Goal: Book appointment/travel/reservation

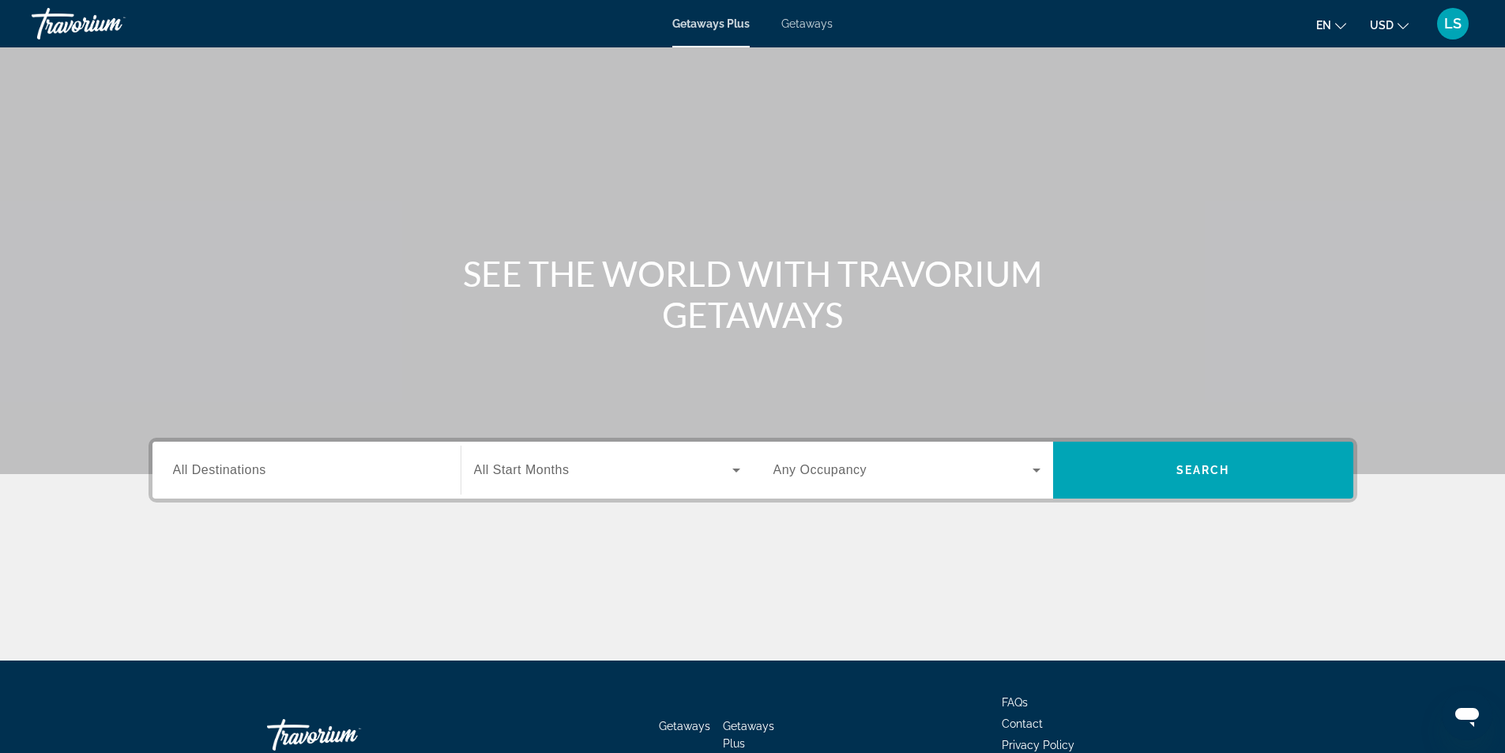
click at [813, 21] on span "Getaways" at bounding box center [806, 23] width 51 height 13
click at [220, 476] on label "Destination All Destinations" at bounding box center [219, 470] width 93 height 14
click at [220, 476] on input "Destination All Destinations" at bounding box center [306, 470] width 267 height 19
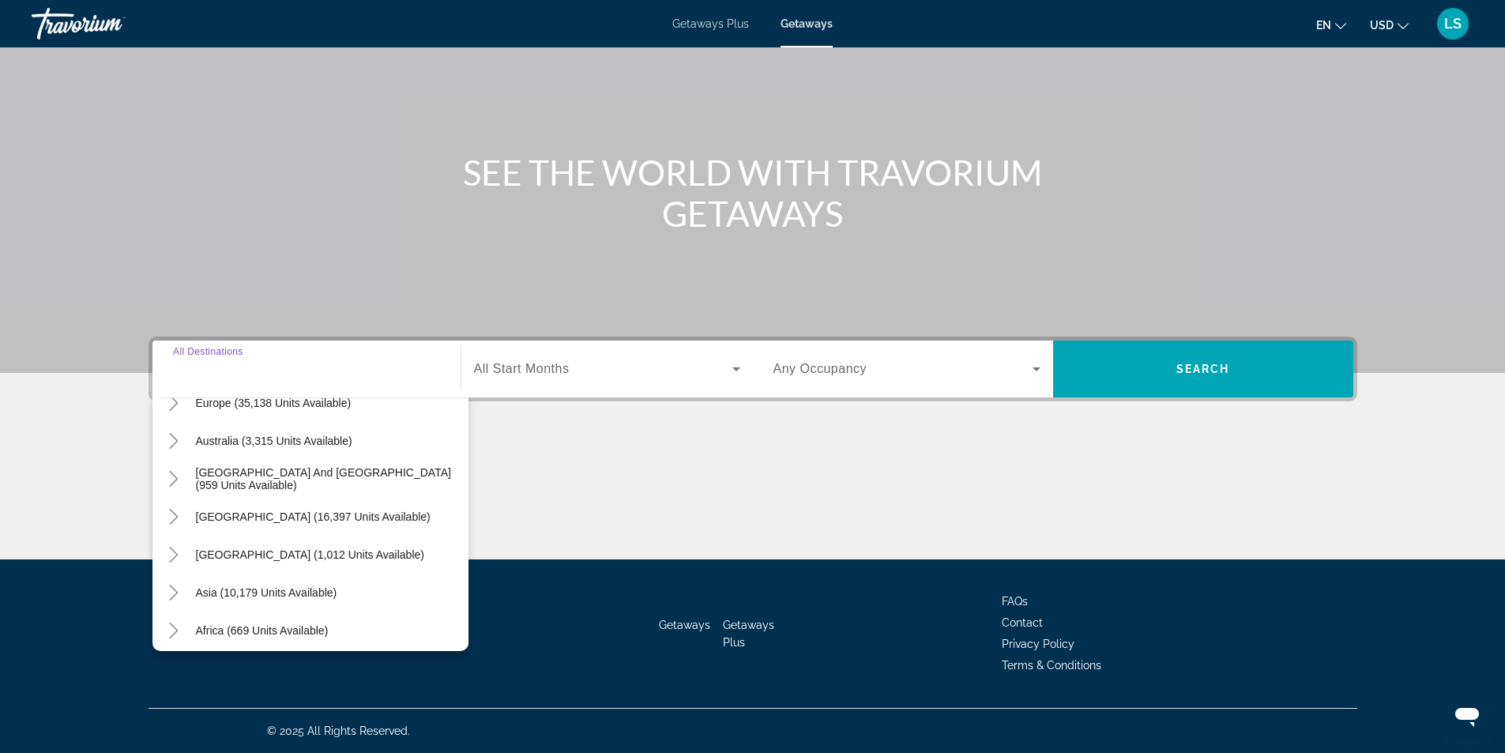
scroll to position [237, 0]
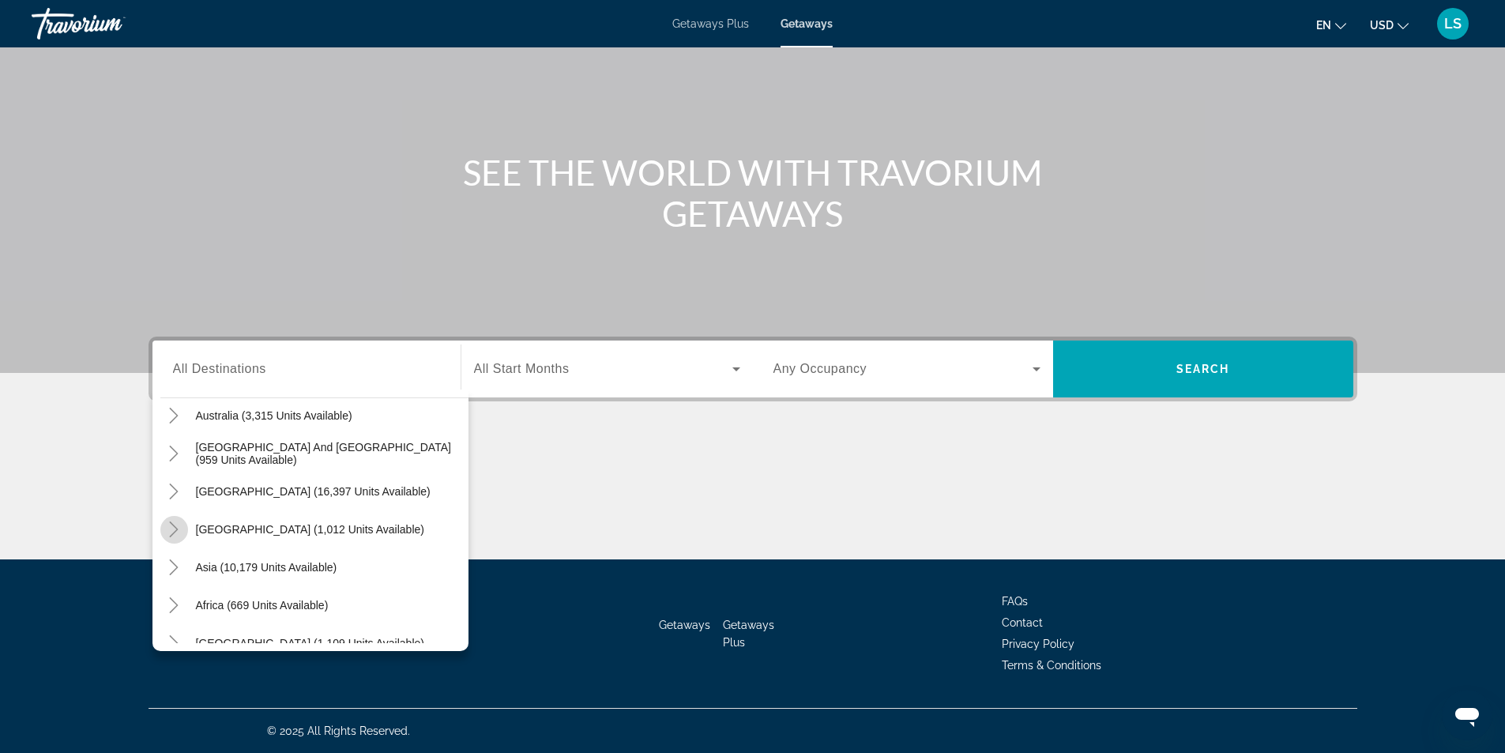
click at [172, 529] on icon "Toggle Central America (1,012 units available)" at bounding box center [174, 529] width 16 height 16
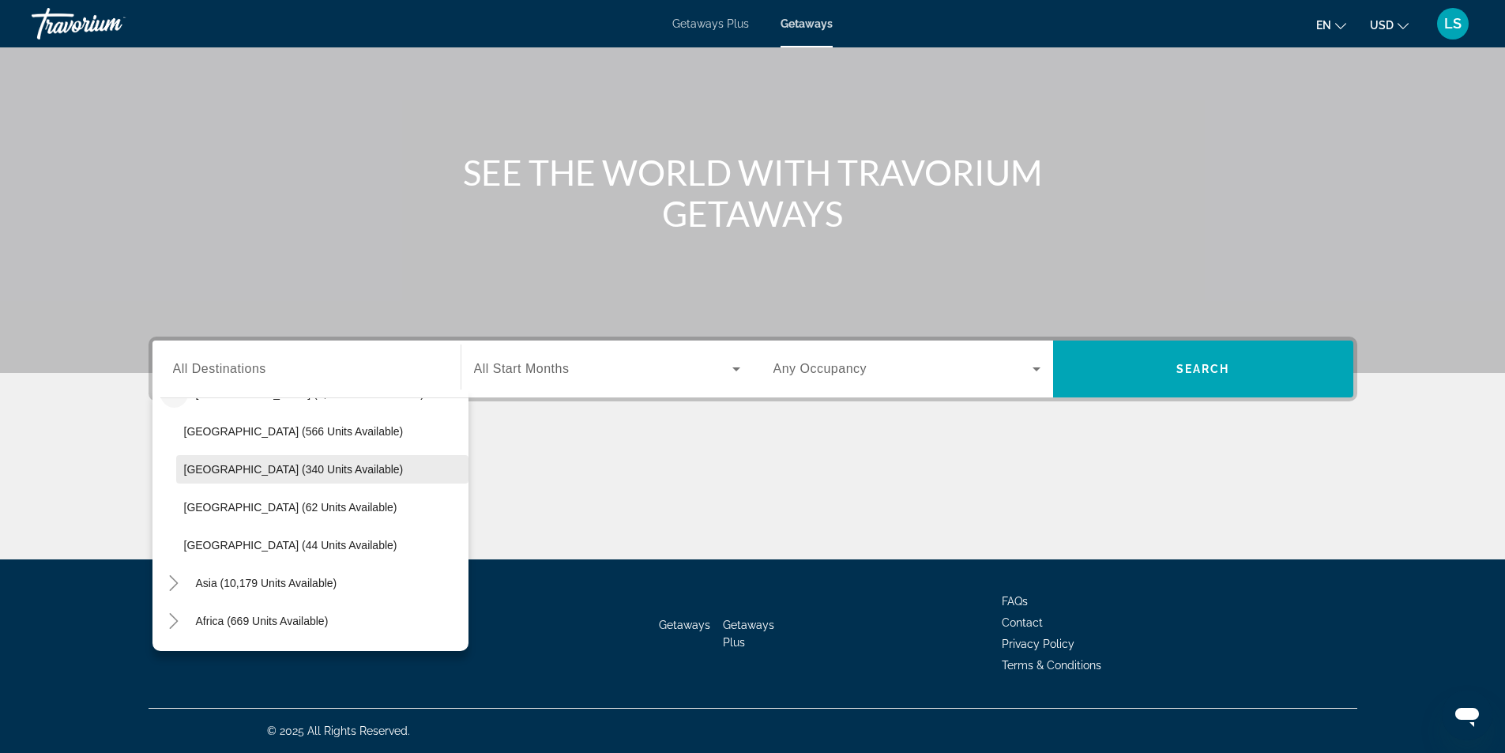
scroll to position [408, 0]
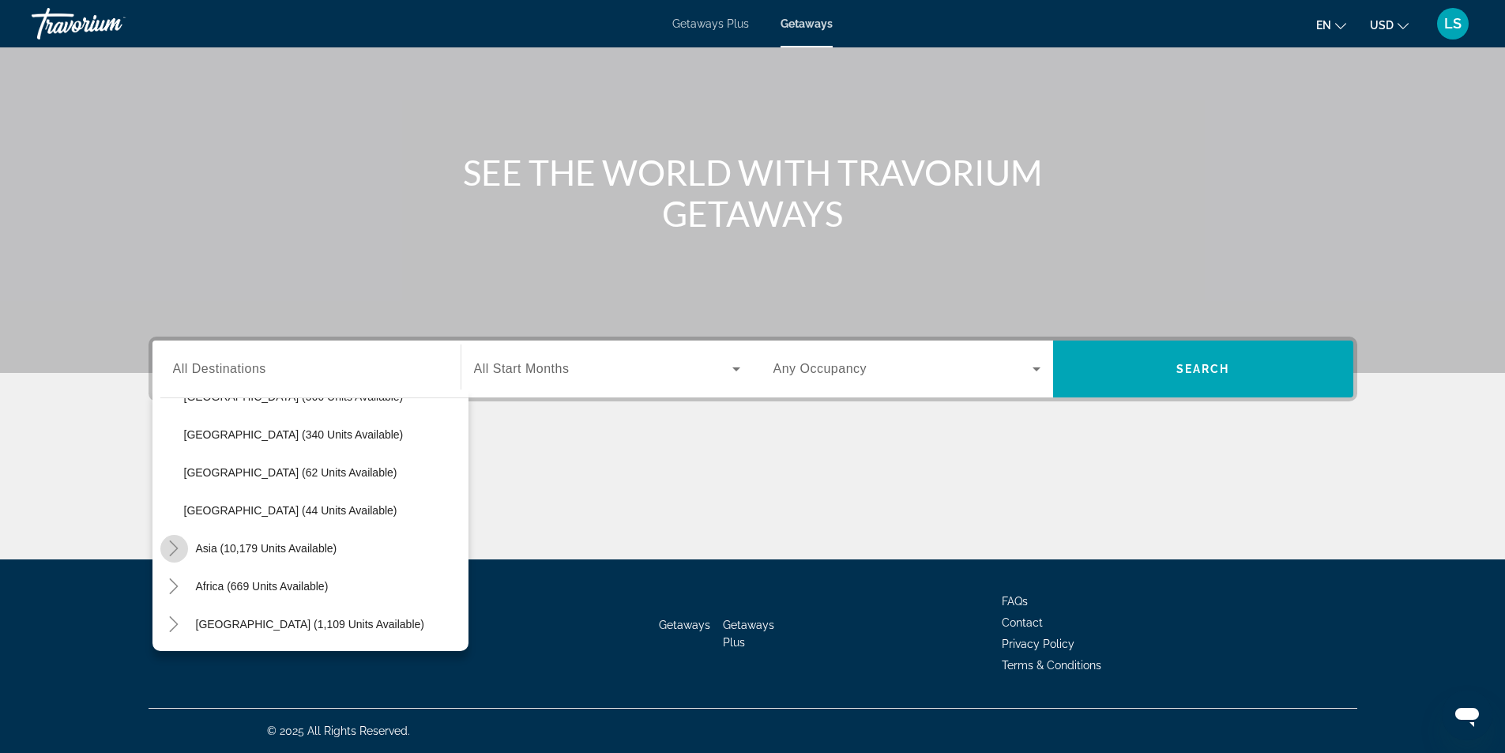
click at [170, 551] on icon "Toggle Asia (10,179 units available)" at bounding box center [174, 548] width 16 height 16
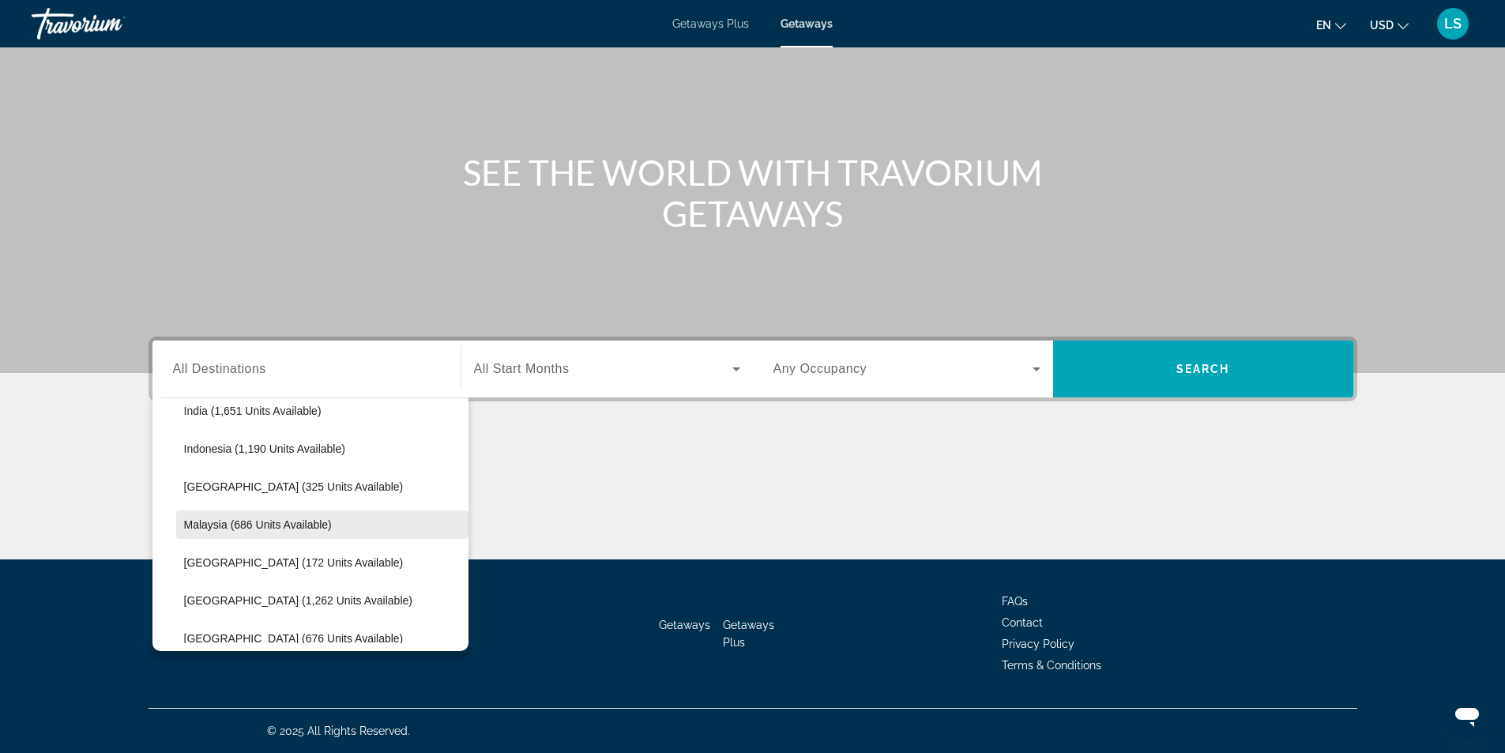
scroll to position [776, 0]
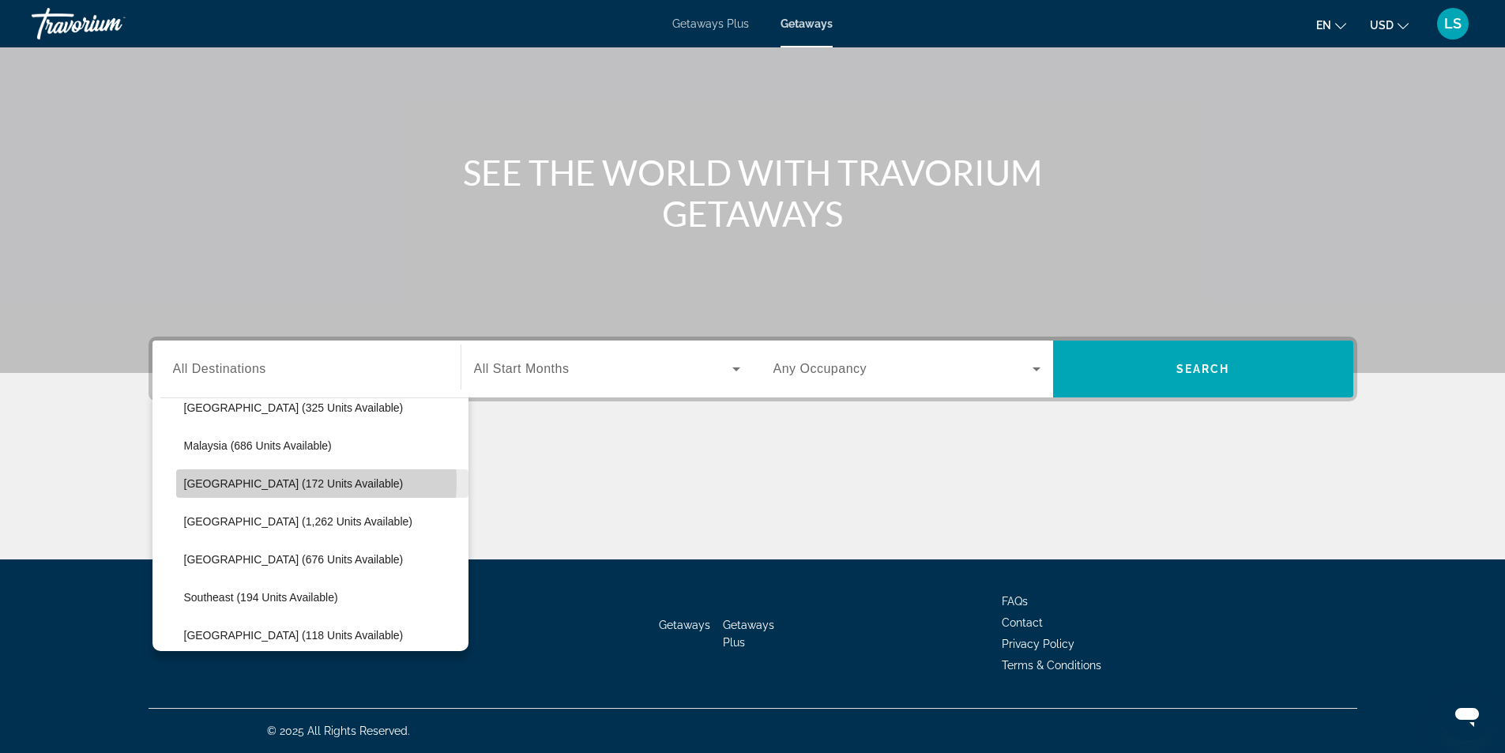
click at [280, 481] on span "[GEOGRAPHIC_DATA] (172 units available)" at bounding box center [294, 483] width 220 height 13
type input "**********"
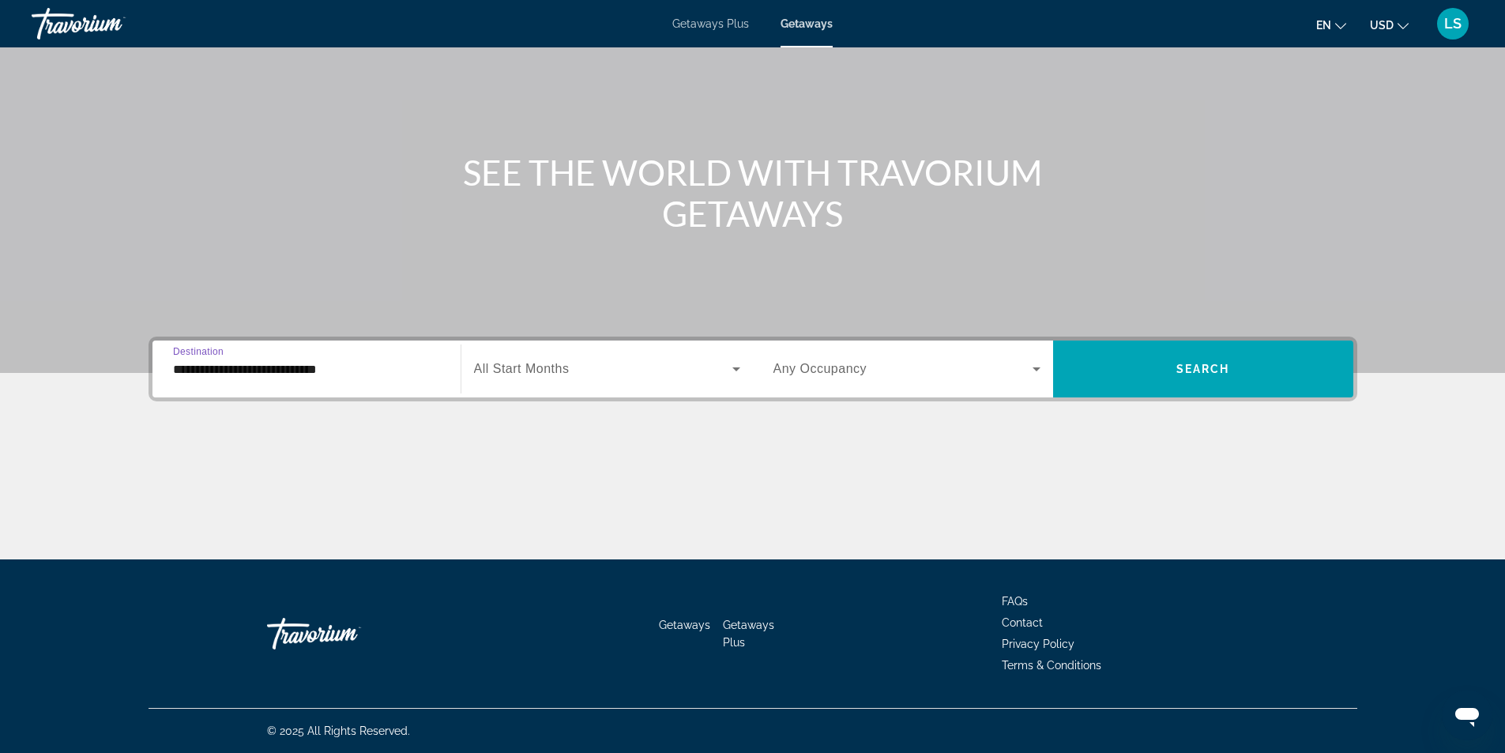
click at [564, 371] on span "All Start Months" at bounding box center [522, 368] width 96 height 13
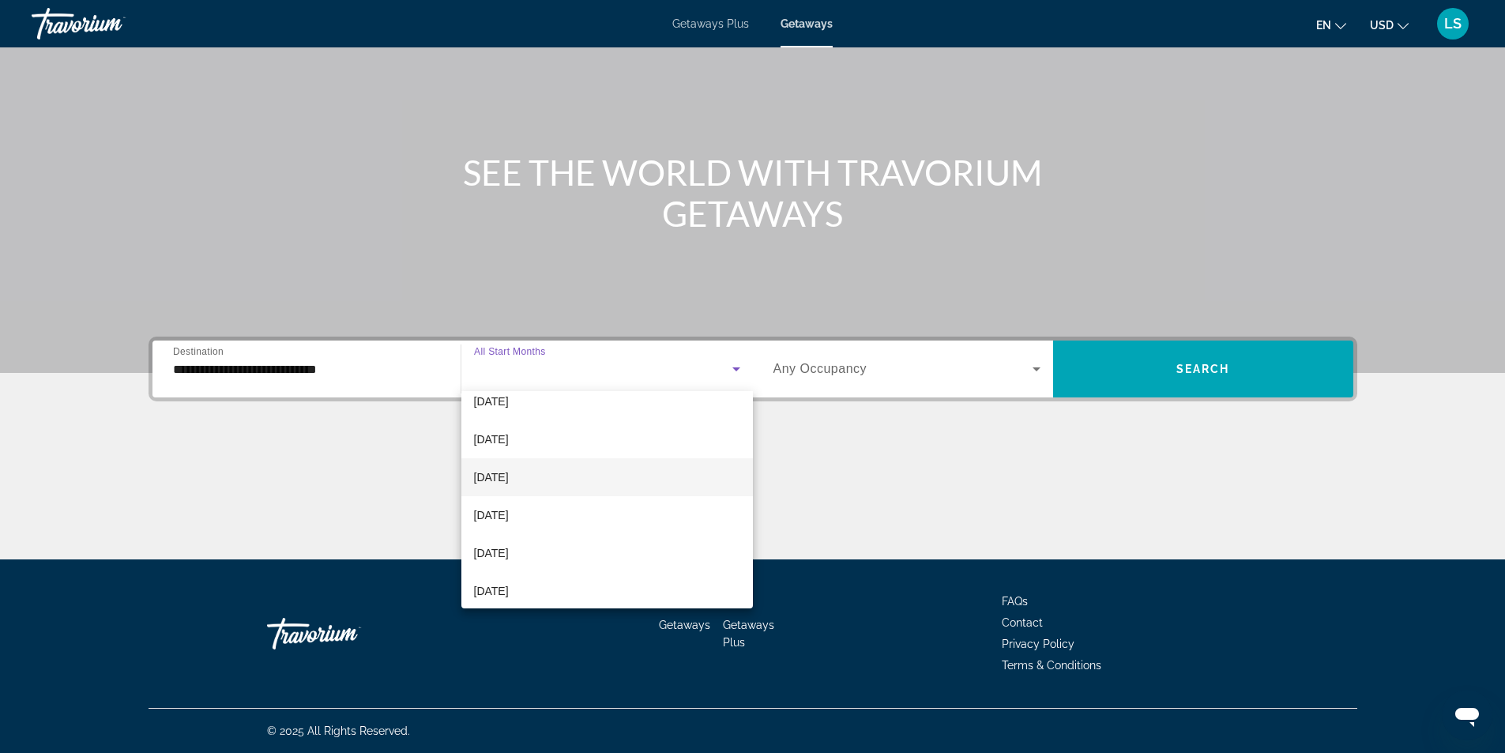
scroll to position [79, 0]
click at [509, 521] on span "[DATE]" at bounding box center [491, 526] width 35 height 19
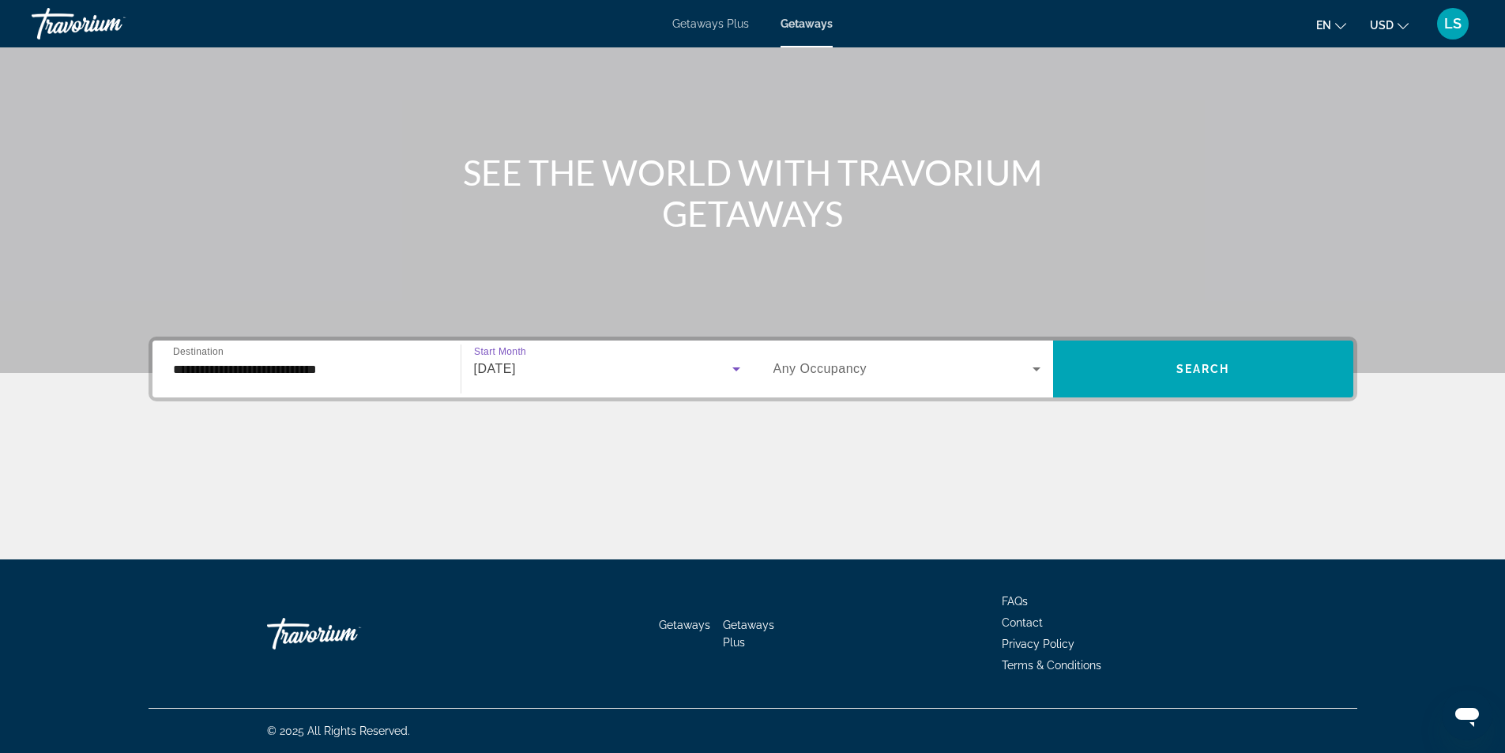
click at [860, 367] on span "Any Occupancy" at bounding box center [820, 368] width 94 height 13
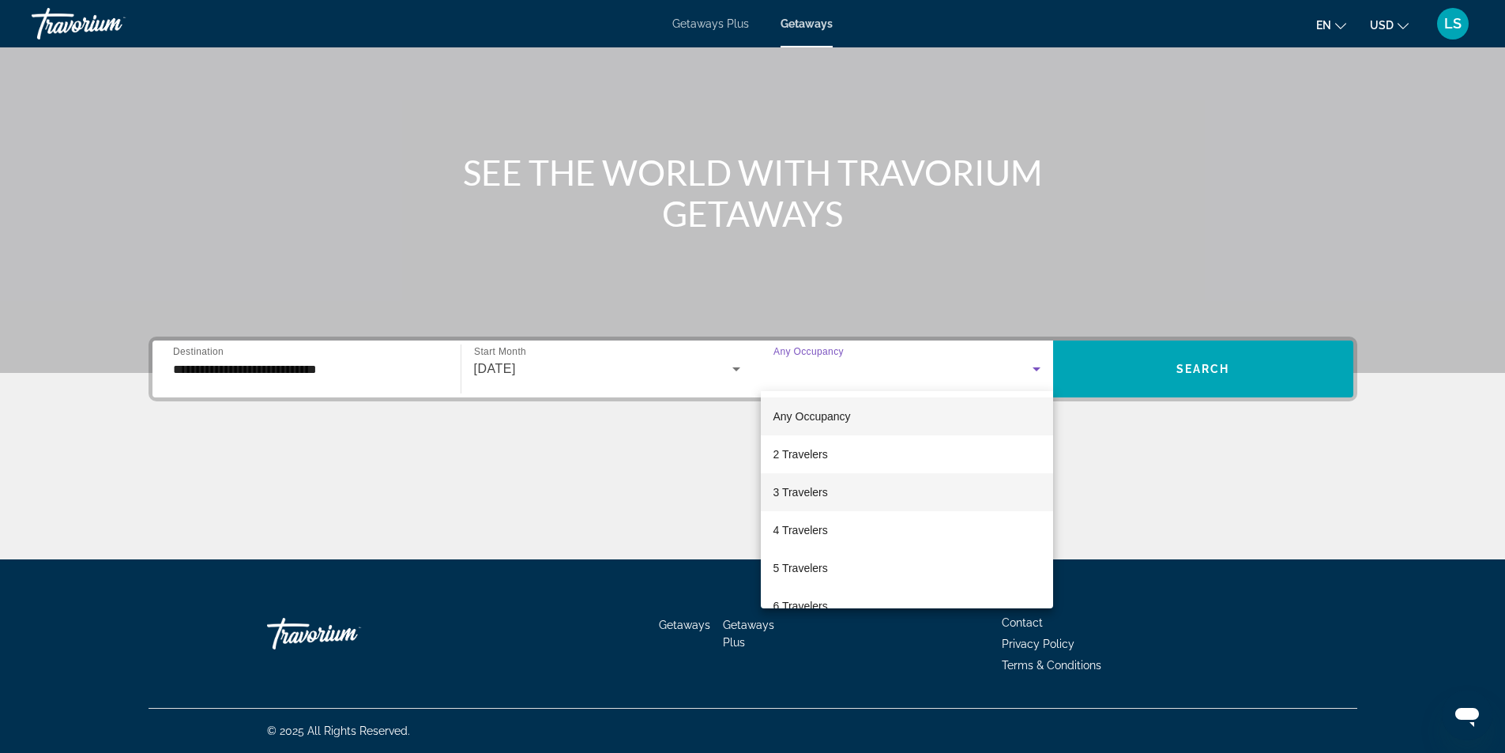
click at [800, 488] on span "3 Travelers" at bounding box center [800, 492] width 55 height 19
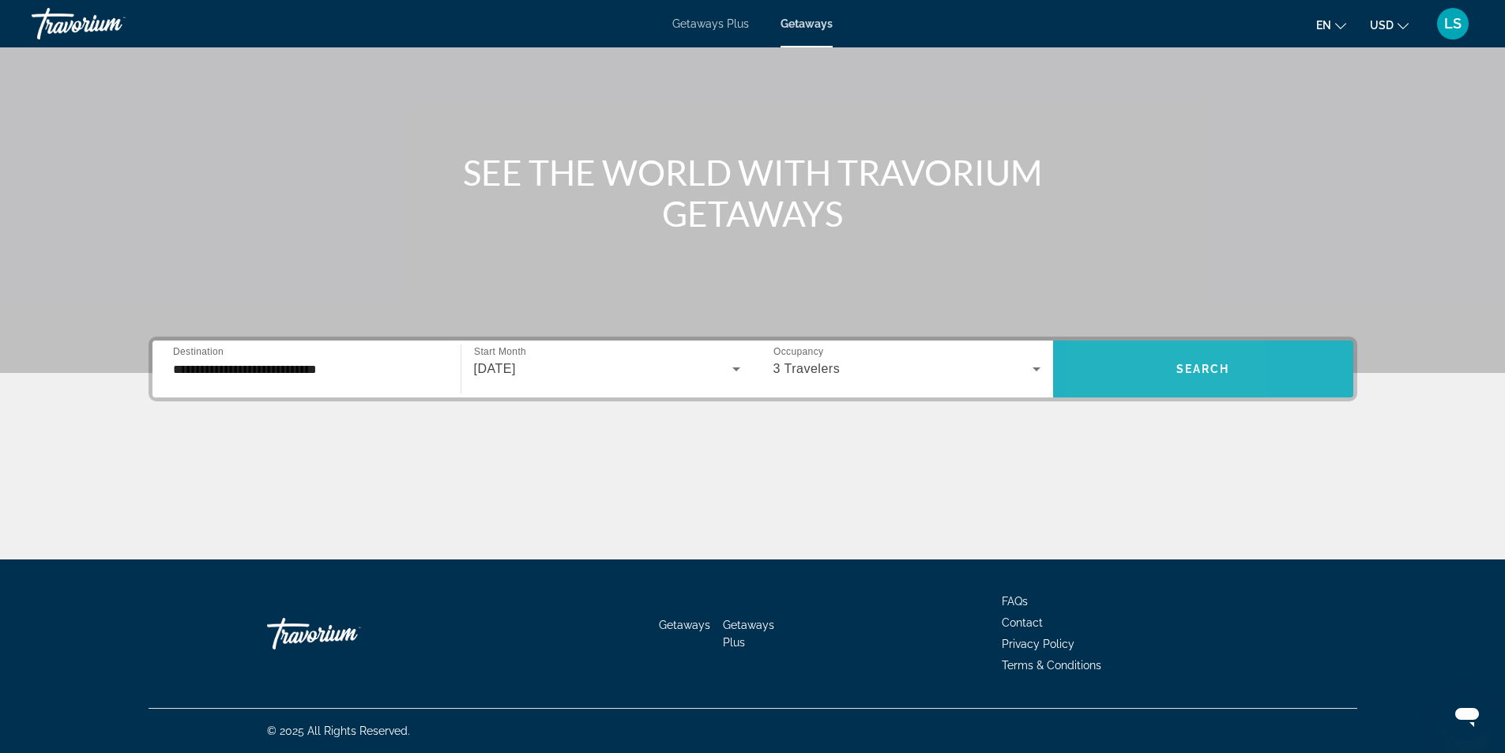
click at [1110, 370] on span "Search widget" at bounding box center [1203, 369] width 300 height 38
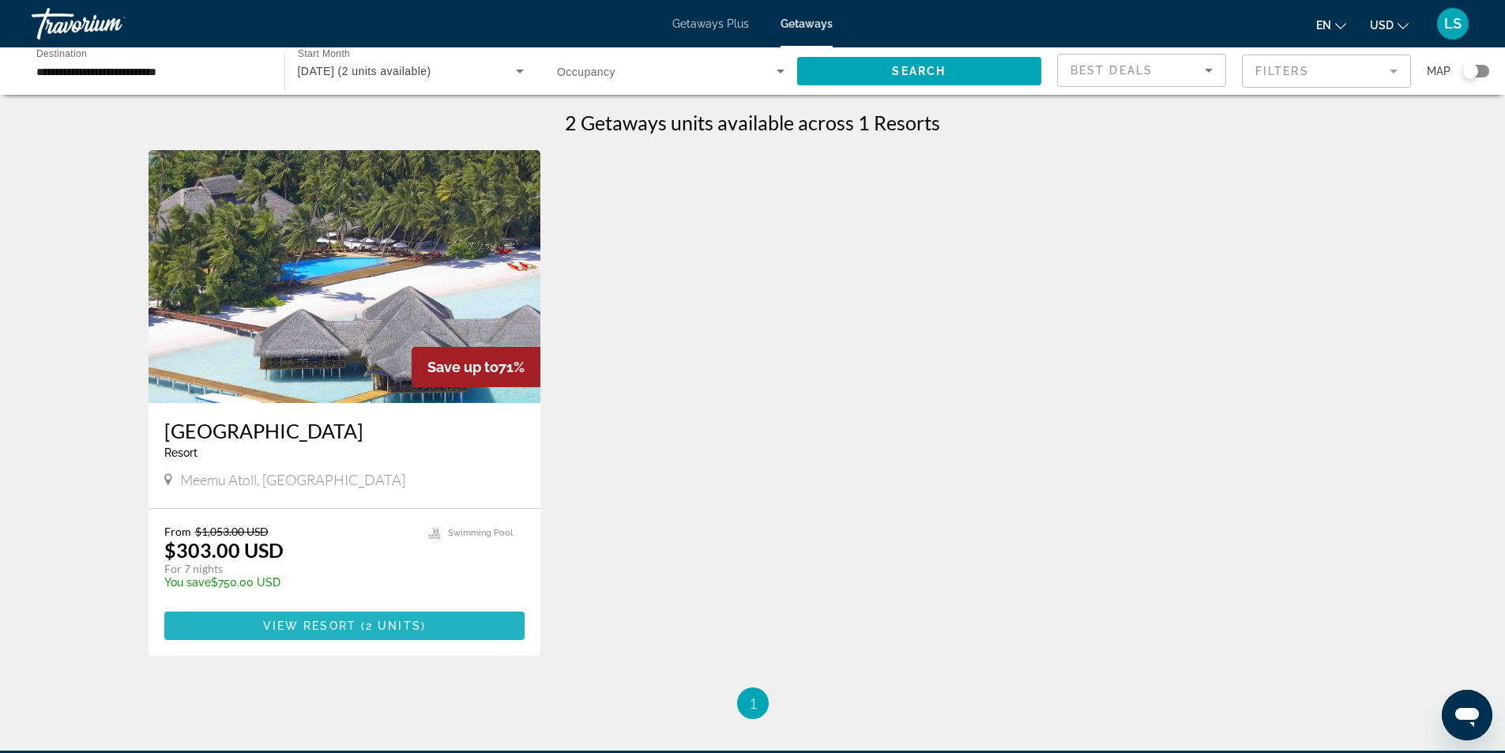
click at [307, 631] on span "View Resort" at bounding box center [309, 625] width 93 height 13
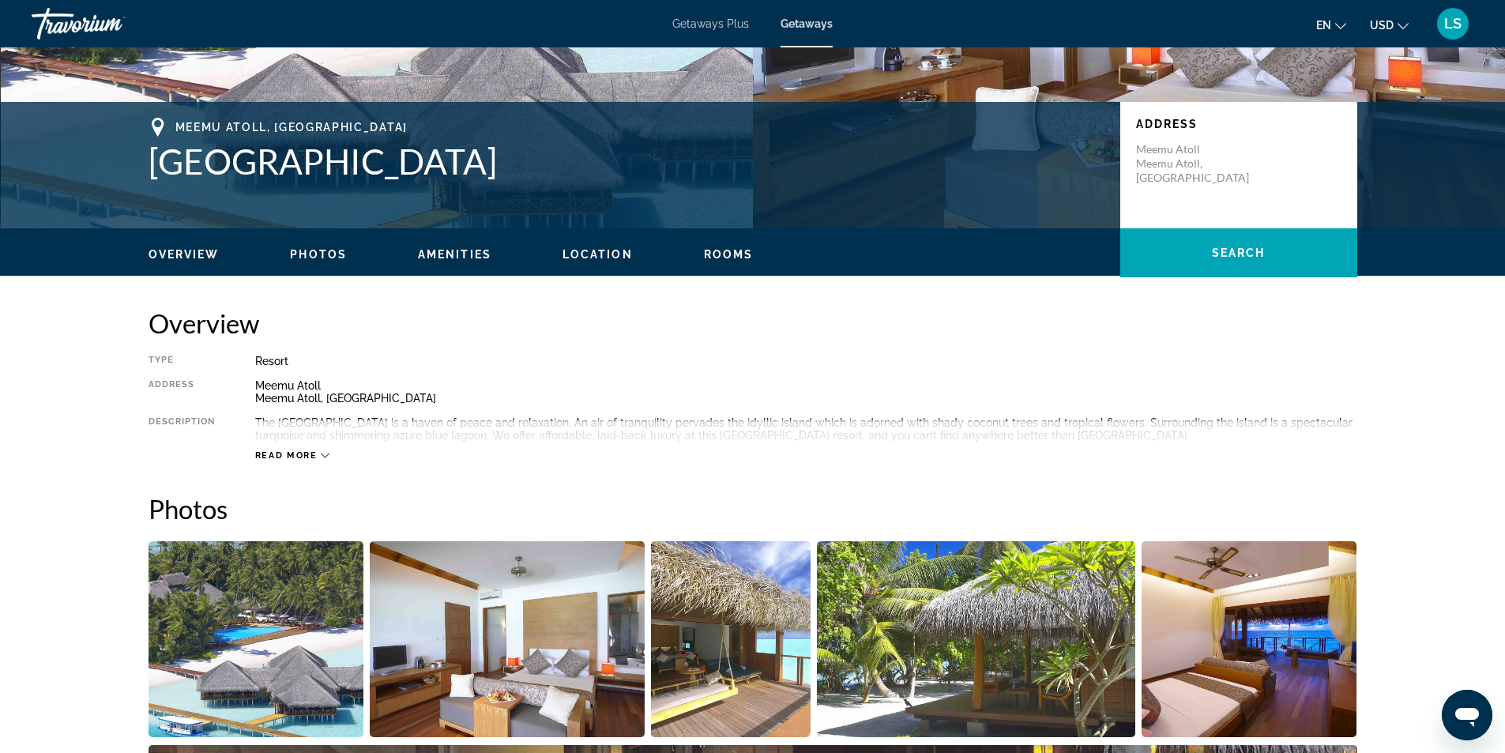
scroll to position [316, 0]
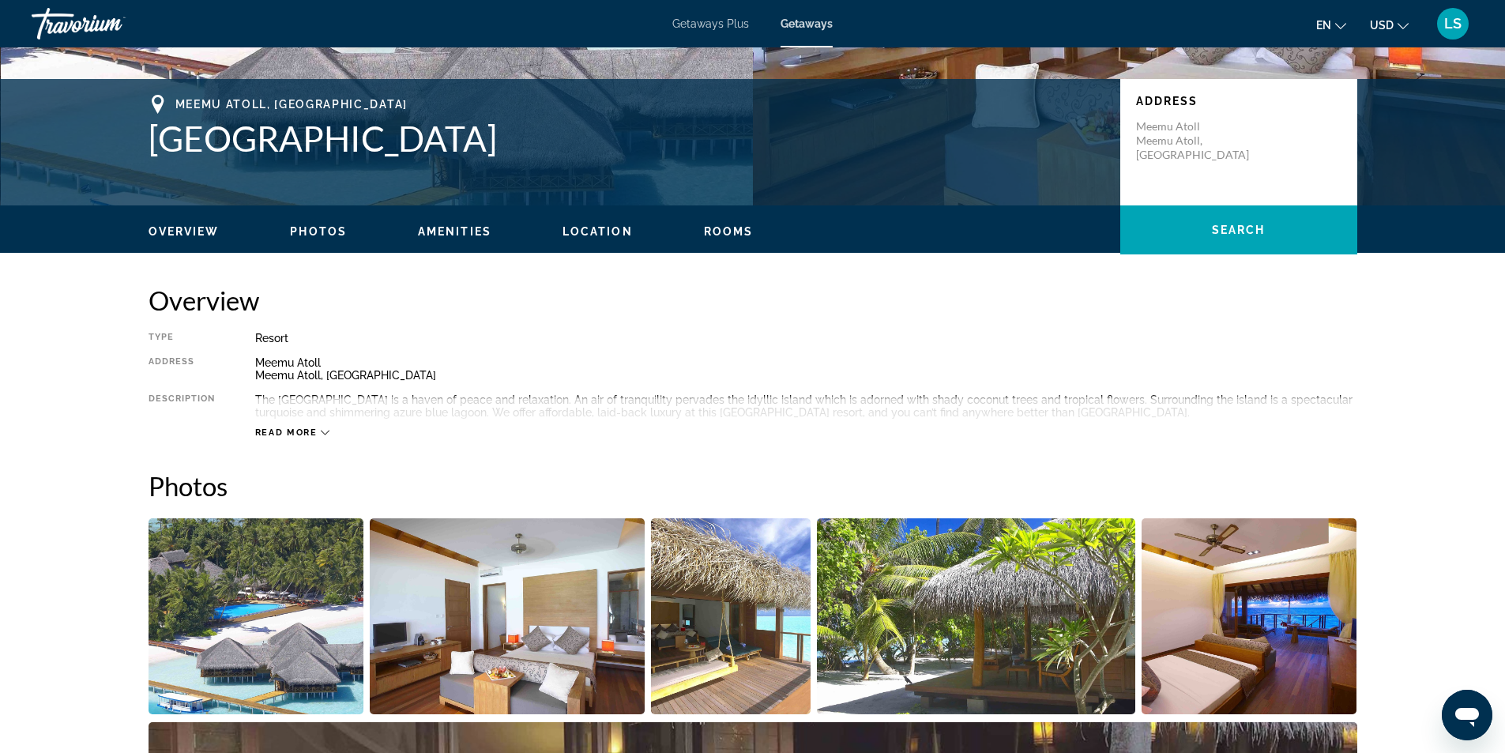
click at [294, 432] on span "Read more" at bounding box center [286, 432] width 62 height 10
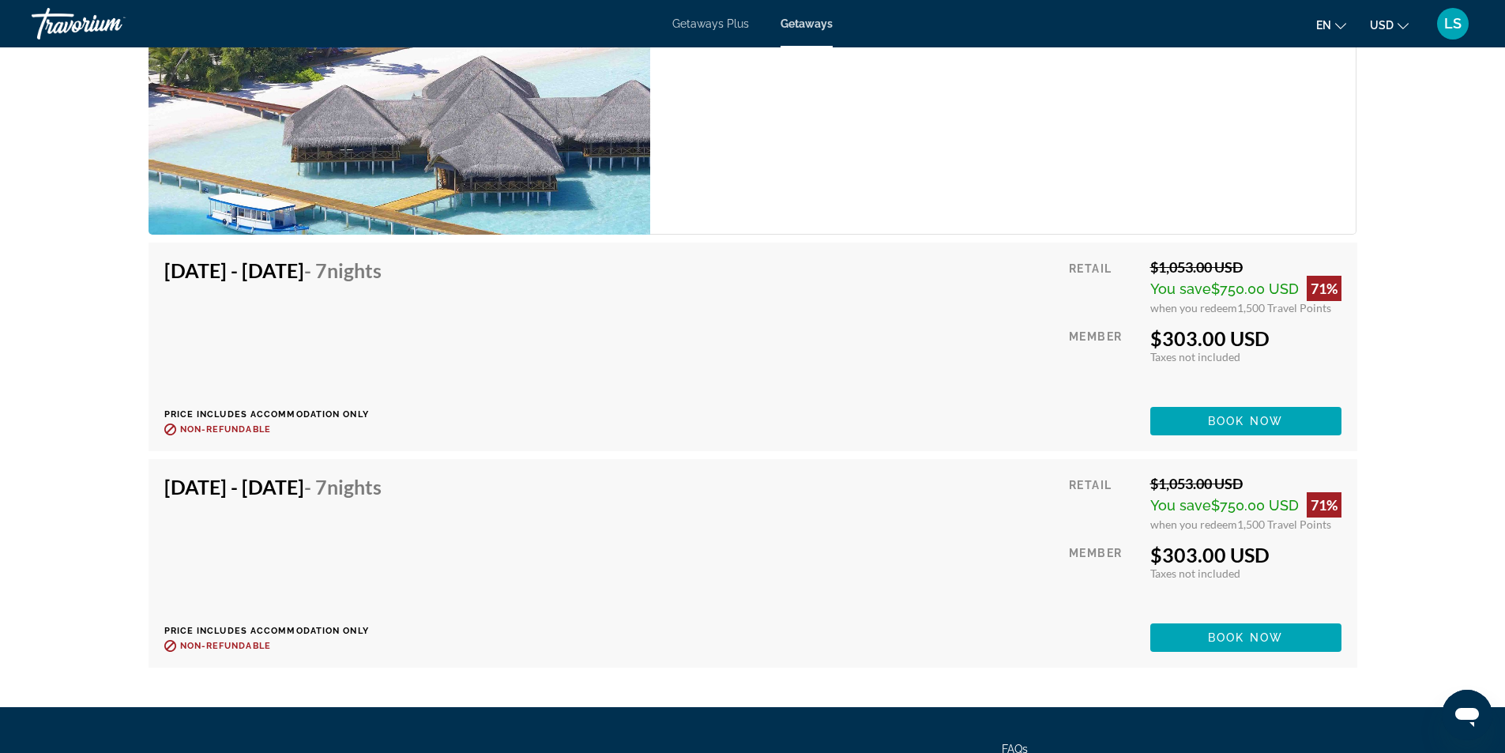
scroll to position [3239, 0]
